Goal: Connect with others: Connect with others

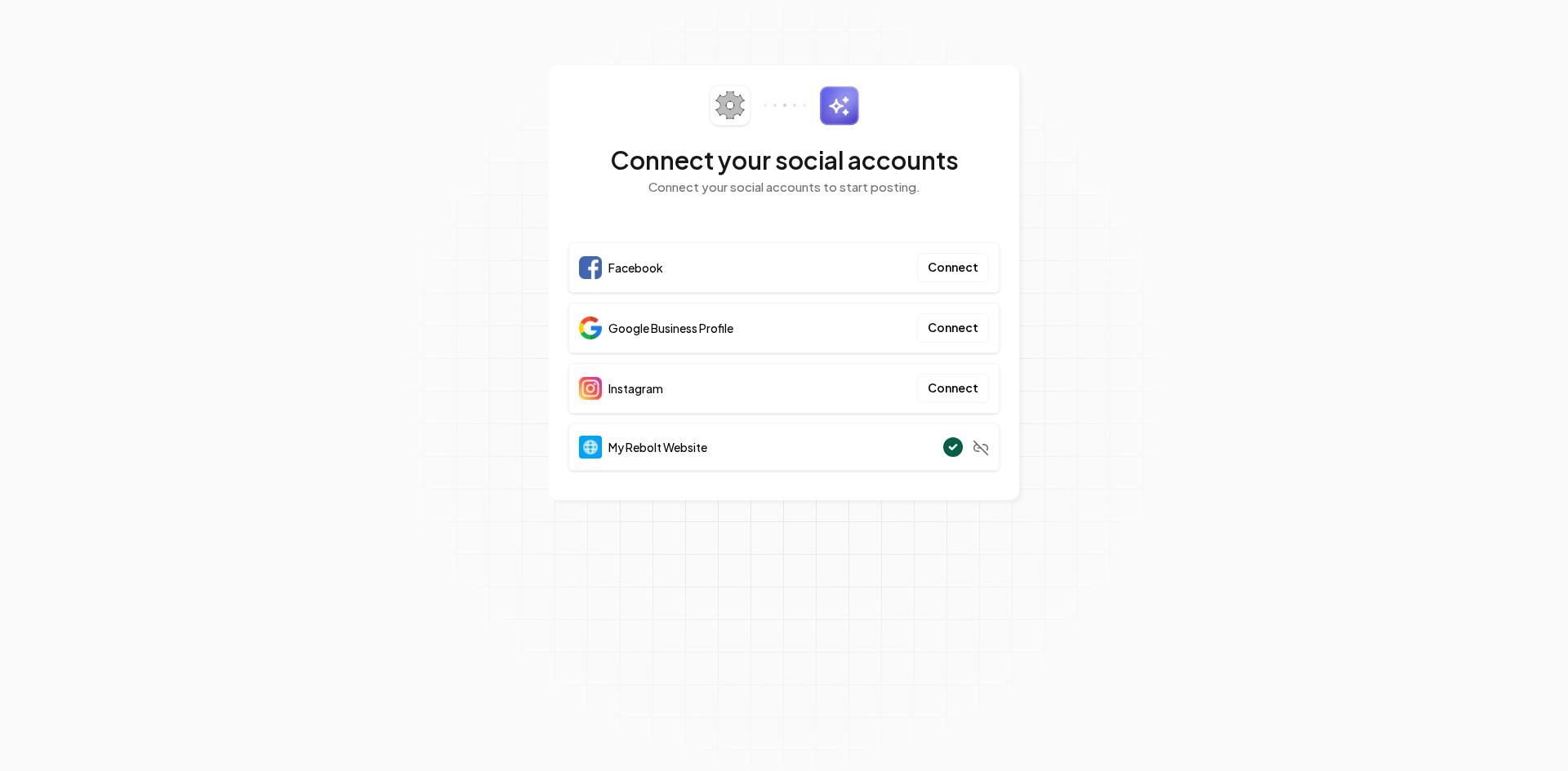
click at [868, 259] on div "Facebook Connect" at bounding box center [783, 267] width 431 height 51
click at [948, 265] on button "Connect" at bounding box center [953, 267] width 72 height 29
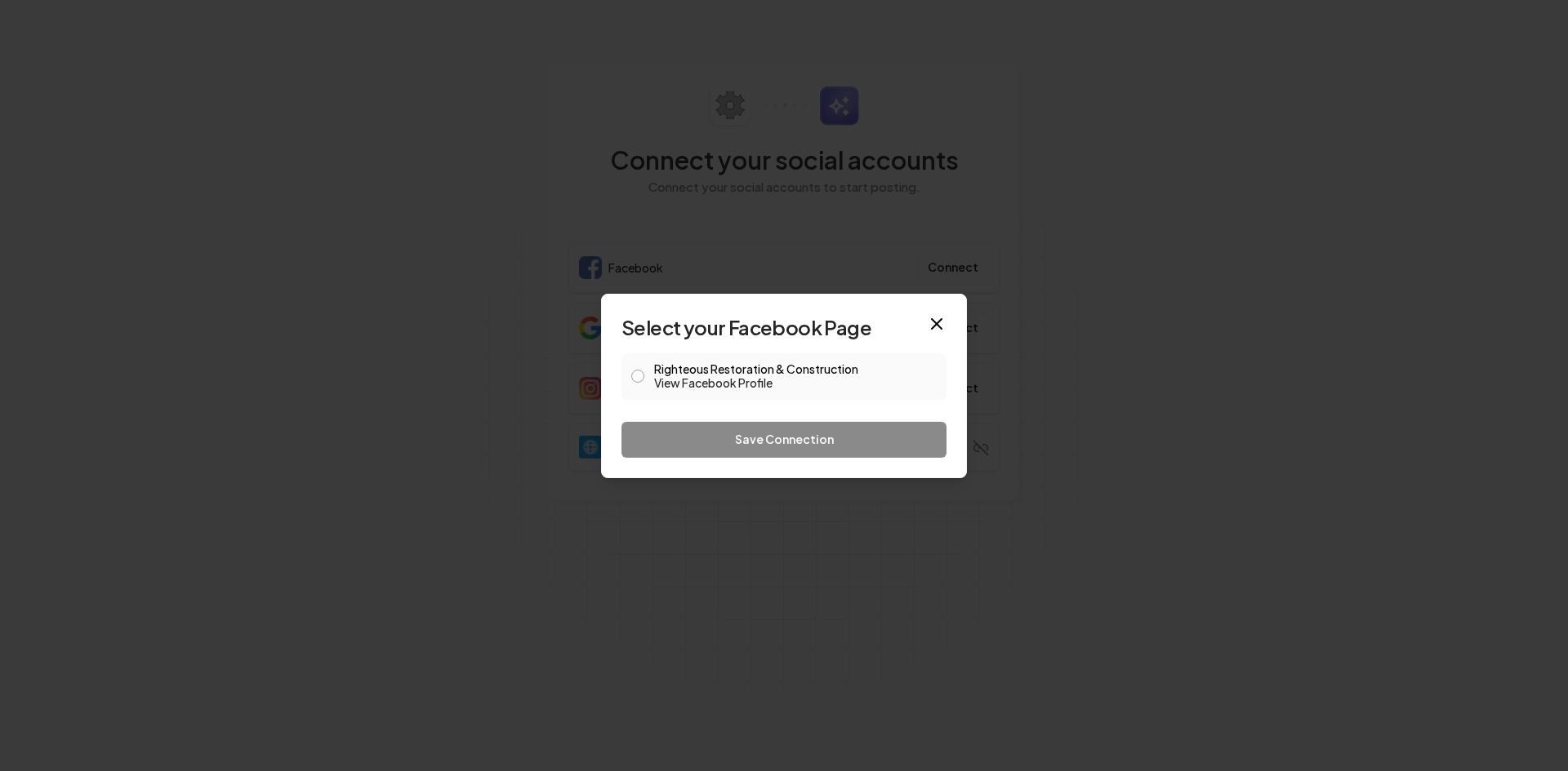
click at [638, 374] on button "Righteous Restoration & Construction View Facebook Profile" at bounding box center [637, 375] width 13 height 13
click at [761, 440] on button "Save Connection" at bounding box center [784, 439] width 325 height 36
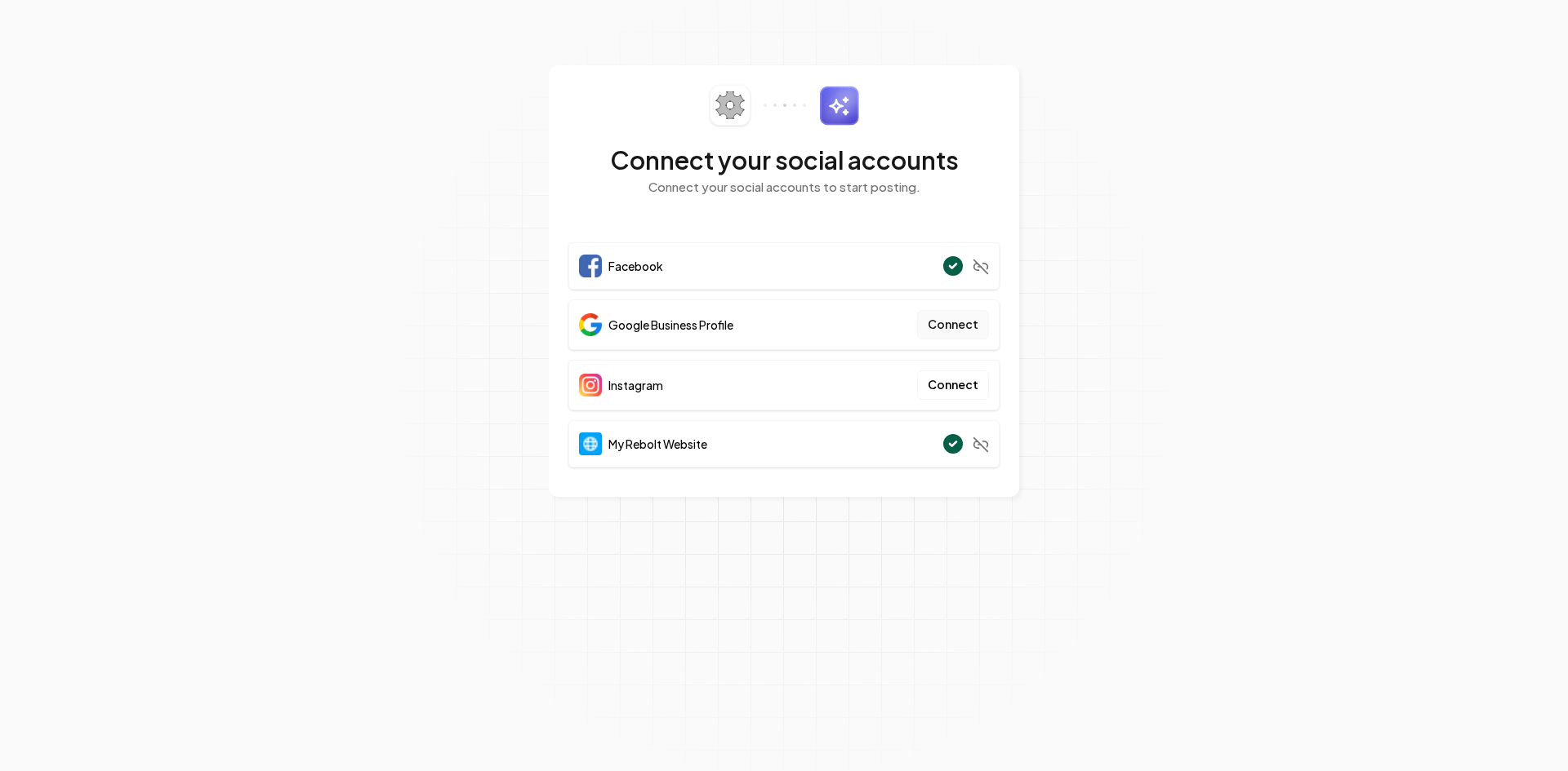
click at [948, 322] on button "Connect" at bounding box center [953, 325] width 72 height 29
click at [946, 323] on button "Connect" at bounding box center [953, 325] width 72 height 29
click at [964, 318] on button "Connect" at bounding box center [953, 325] width 72 height 29
drag, startPoint x: 761, startPoint y: 735, endPoint x: 756, endPoint y: 726, distance: 10.3
click at [760, 735] on div "Authentication error: Failed to get account information" at bounding box center [792, 731] width 236 height 34
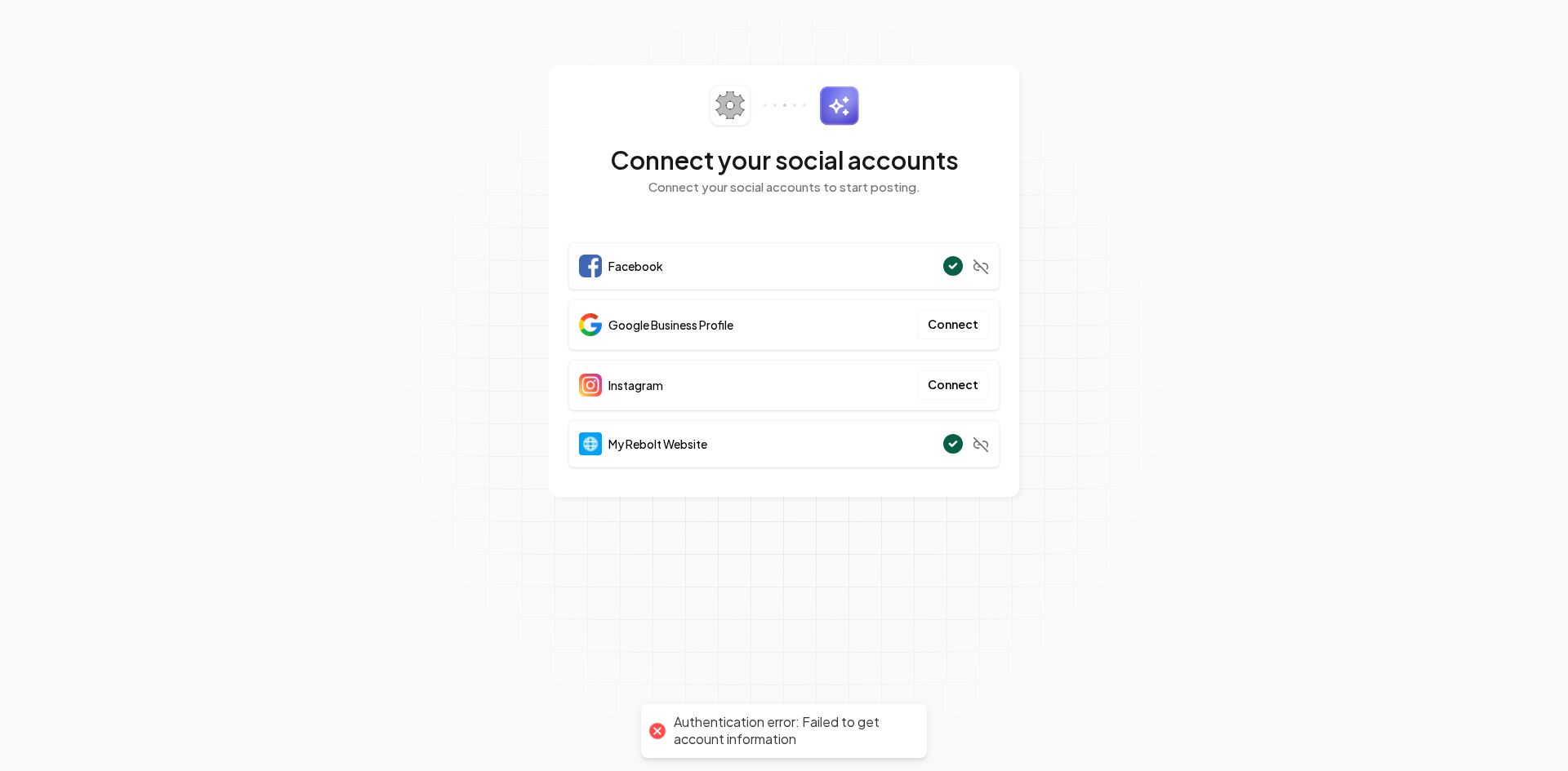
click at [735, 309] on div "Google Business Profile Connect" at bounding box center [783, 325] width 431 height 51
click at [726, 331] on span "Google Business Profile" at bounding box center [670, 325] width 125 height 17
click at [965, 321] on button "Connect" at bounding box center [953, 325] width 72 height 29
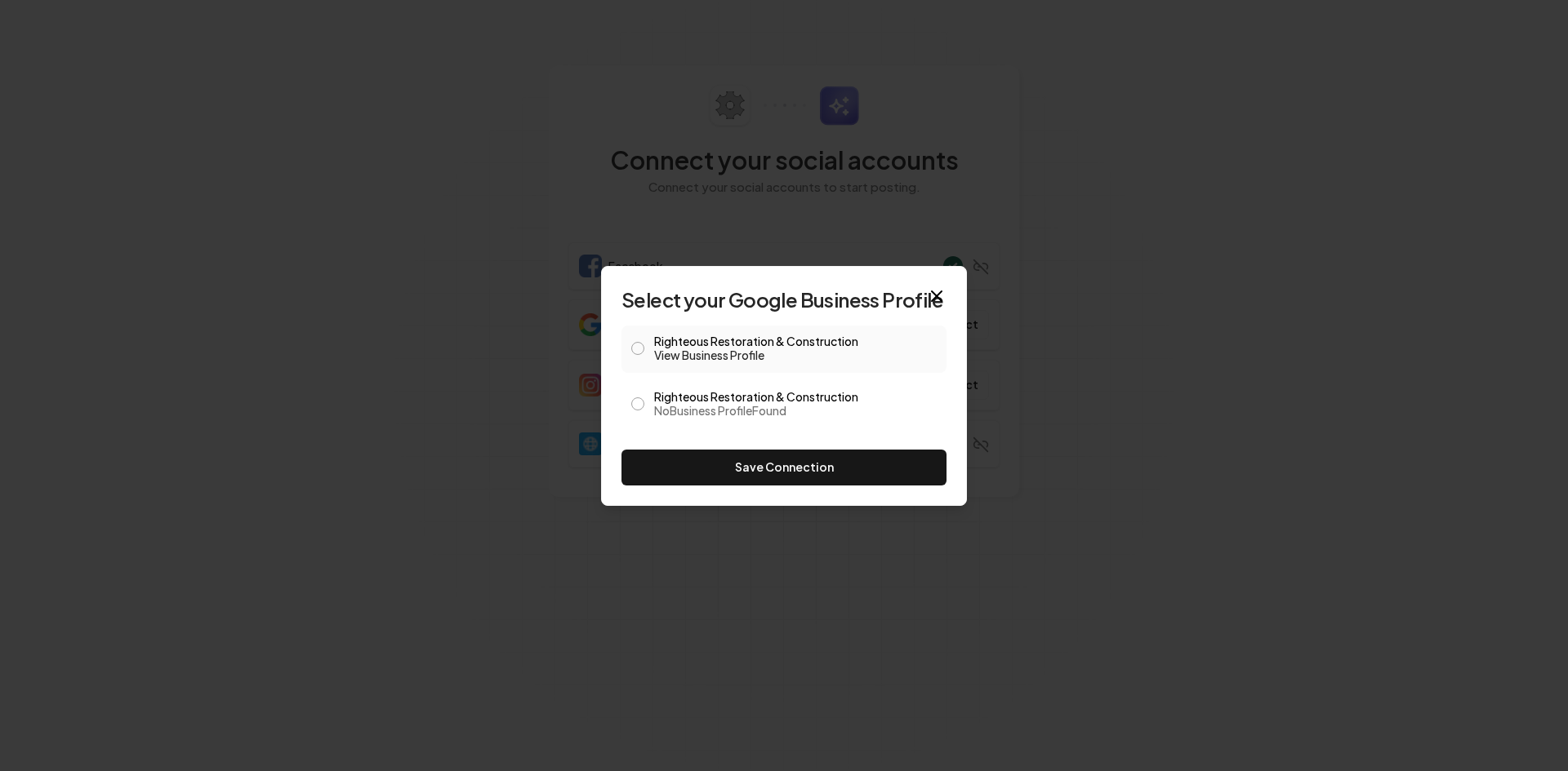
click at [637, 347] on button "Righteous Restoration & Construction View Business Profile" at bounding box center [637, 348] width 13 height 13
click at [731, 470] on button "Save Connection" at bounding box center [784, 468] width 325 height 36
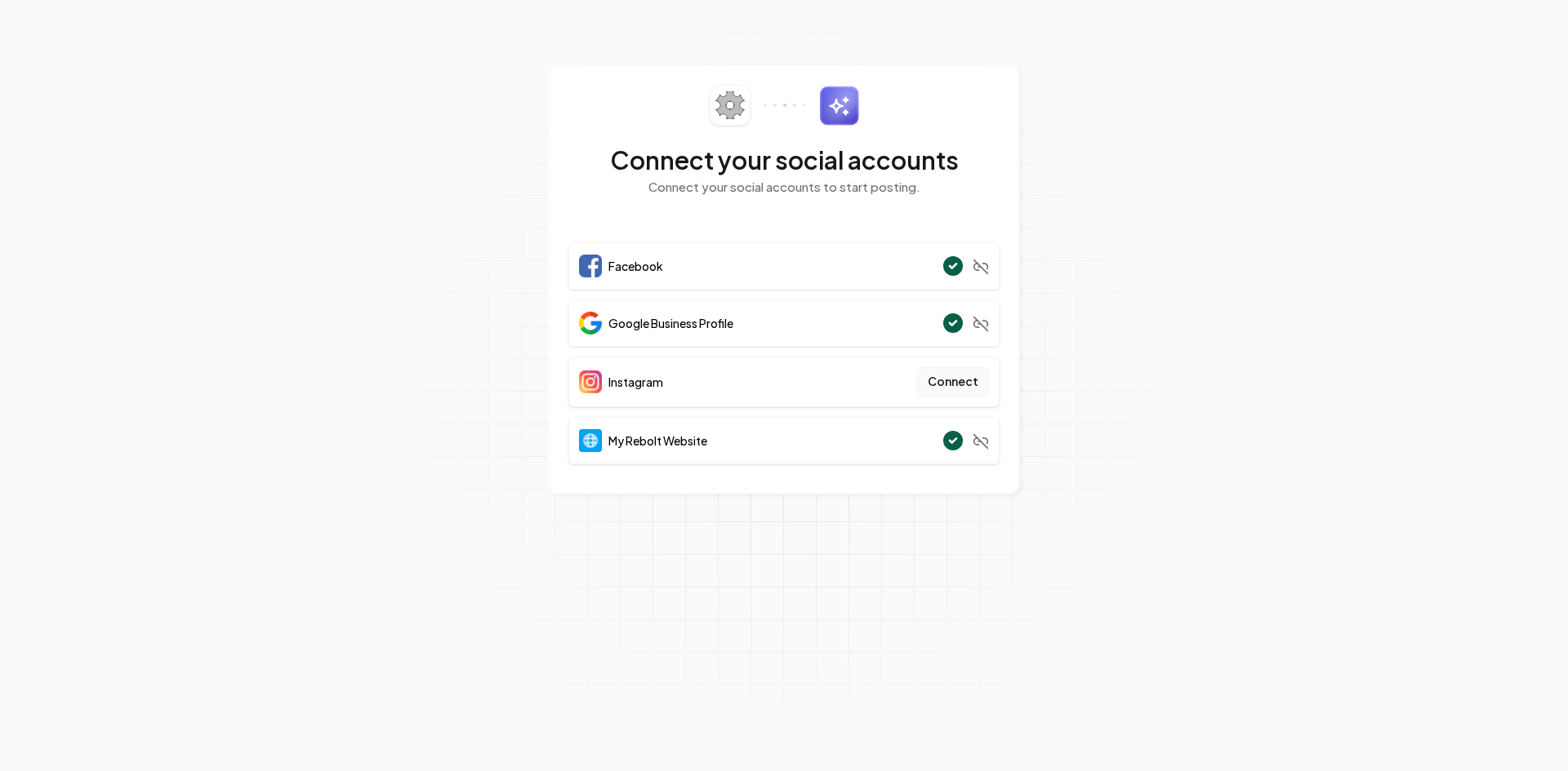
click at [966, 380] on button "Connect" at bounding box center [953, 382] width 72 height 29
click at [652, 373] on span "Instagram" at bounding box center [635, 381] width 54 height 17
click at [658, 381] on span "Instagram" at bounding box center [635, 381] width 54 height 17
click at [962, 381] on button "Connect" at bounding box center [953, 382] width 72 height 29
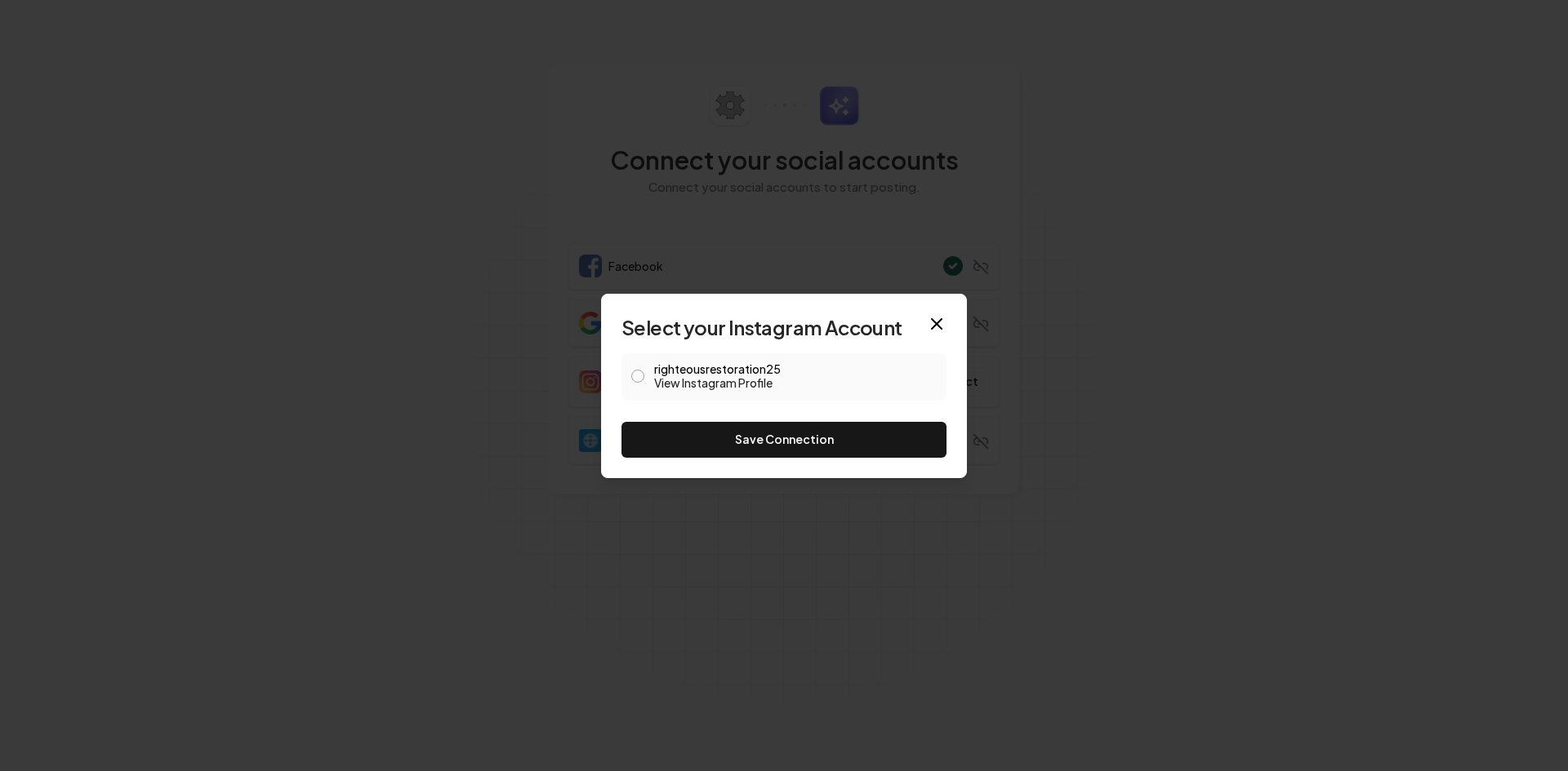
click at [635, 379] on button "righteousrestoration25 View Instagram Profile" at bounding box center [637, 375] width 13 height 13
click at [724, 433] on button "Save Connection" at bounding box center [784, 439] width 325 height 36
